Goal: Find specific page/section: Find specific page/section

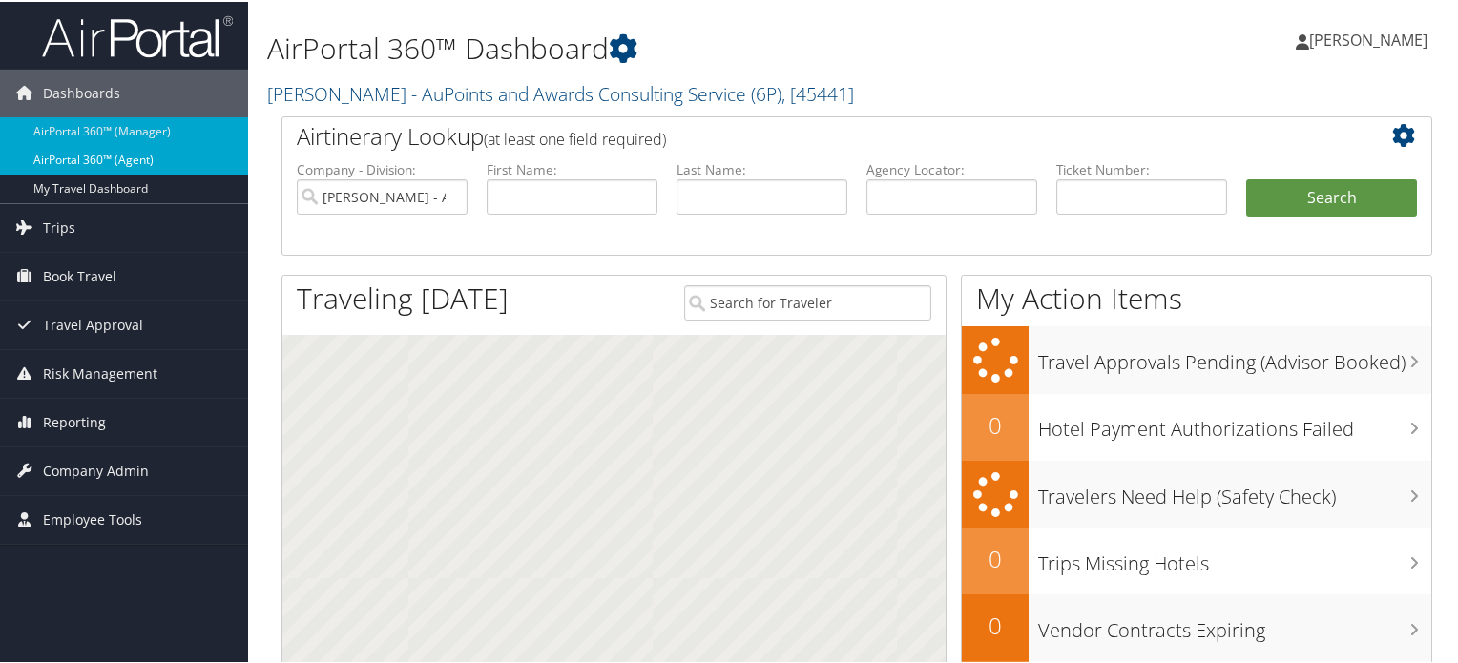
click at [202, 156] on link "AirPortal 360™ (Agent)" at bounding box center [124, 158] width 248 height 29
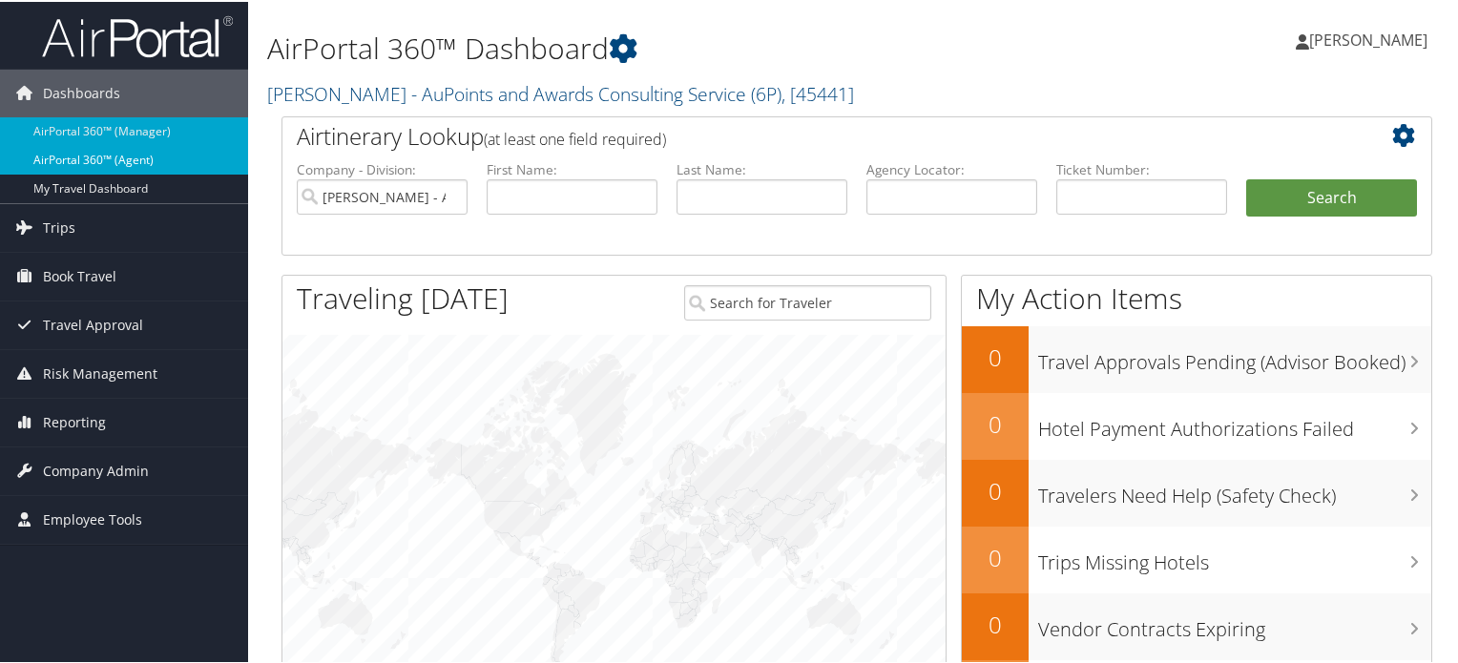
click at [202, 156] on link "AirPortal 360™ (Agent)" at bounding box center [124, 158] width 248 height 29
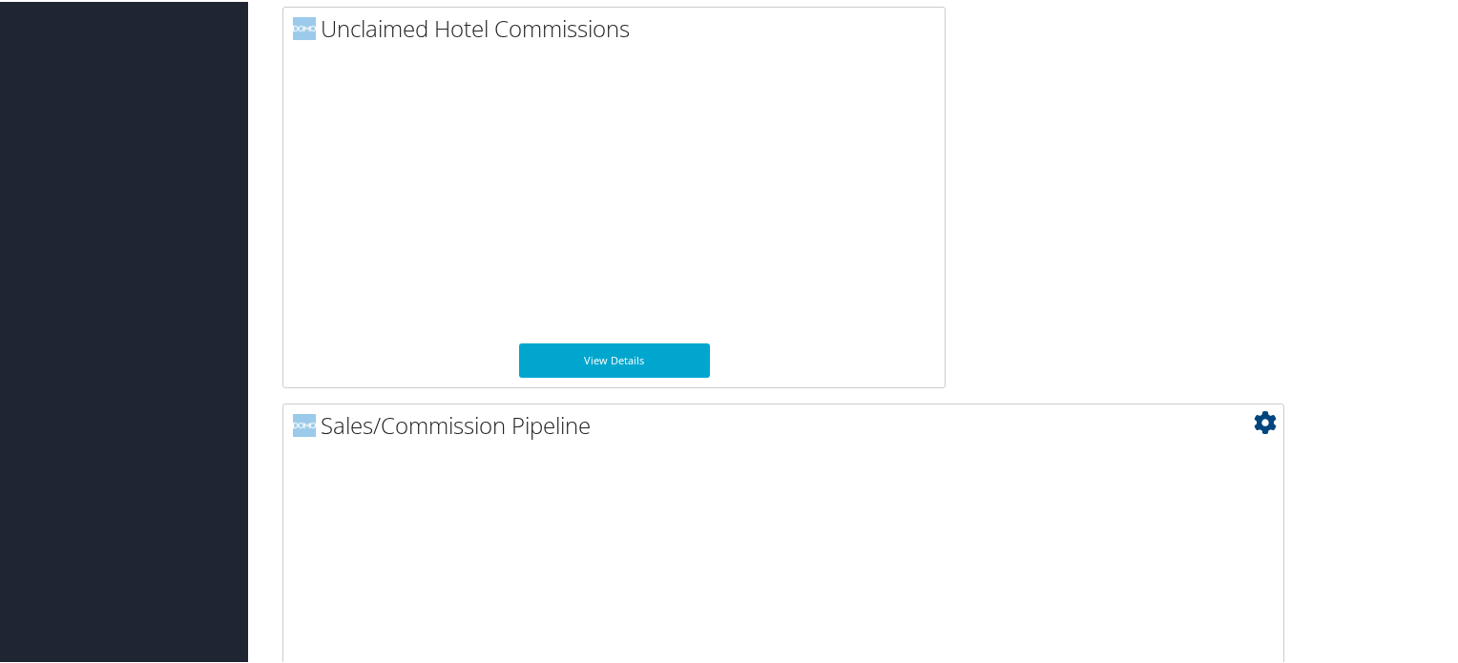
scroll to position [1530, 0]
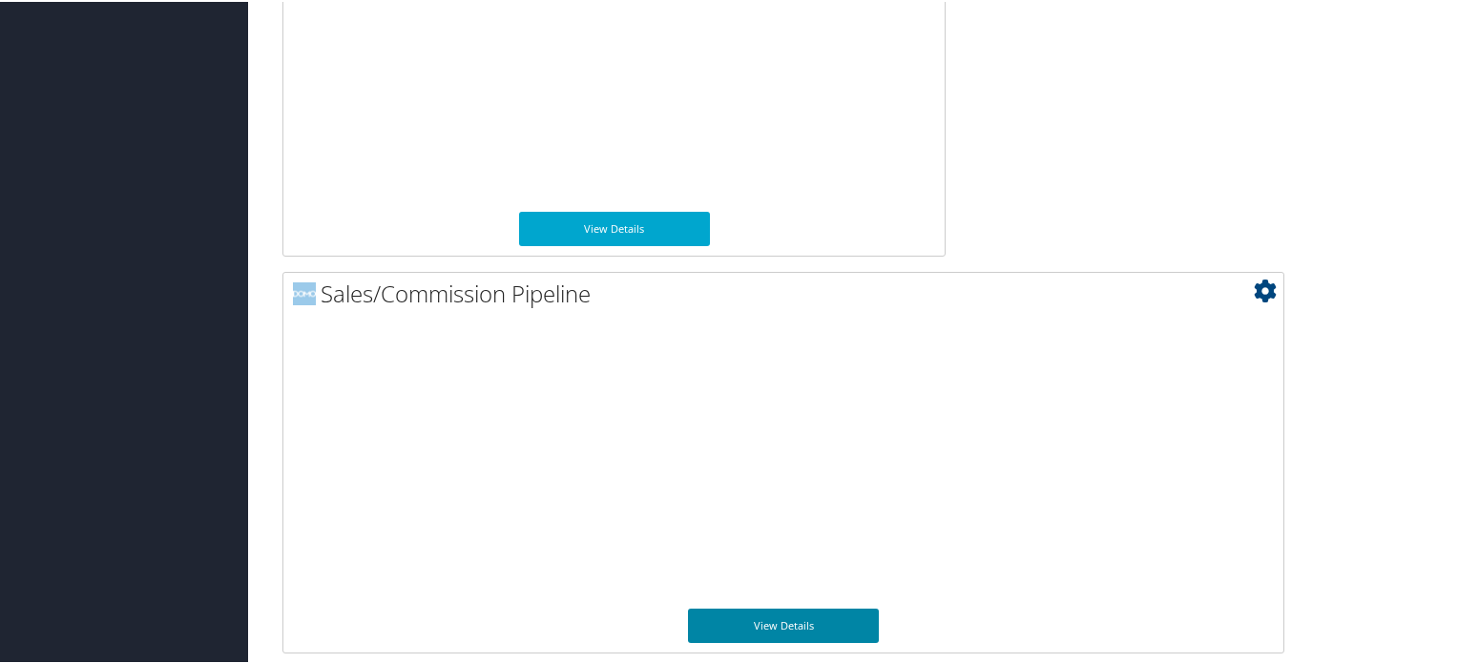
click at [812, 624] on link "View Details" at bounding box center [783, 624] width 191 height 34
